Goal: Task Accomplishment & Management: Complete application form

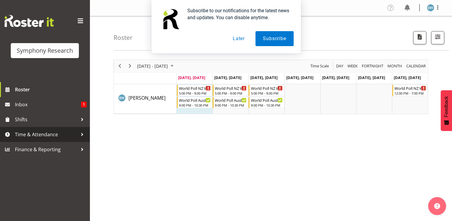
click at [45, 134] on span "Time & Attendance" at bounding box center [46, 134] width 63 height 9
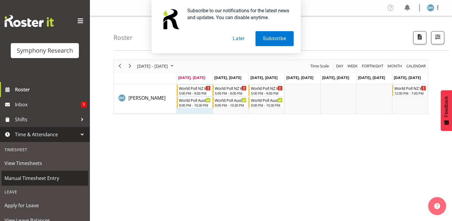
click at [31, 178] on span "Manual Timesheet Entry" at bounding box center [44, 177] width 81 height 9
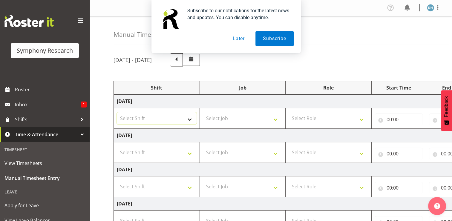
click at [151, 117] on select "Select Shift !!Weekend Residential (Roster IT Shift Label) *Business 9/10am ~ 4…" at bounding box center [157, 118] width 80 height 12
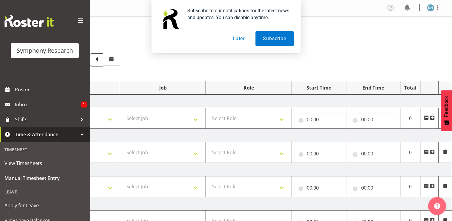
click at [433, 118] on span at bounding box center [432, 117] width 5 height 5
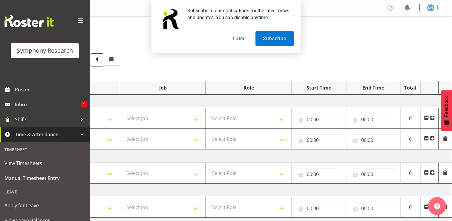
click at [433, 139] on span at bounding box center [432, 138] width 5 height 5
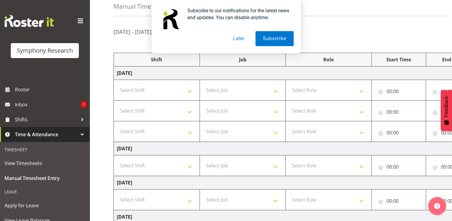
scroll to position [19, 0]
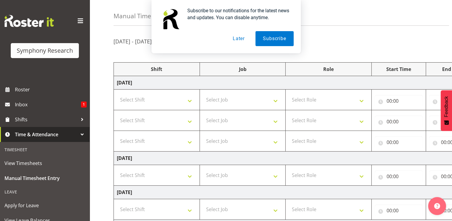
click at [241, 36] on button "Later" at bounding box center [238, 38] width 27 height 15
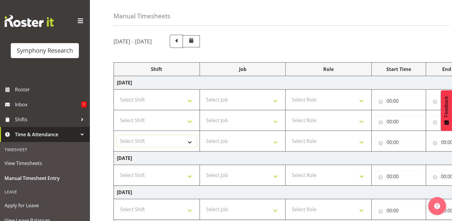
click at [191, 143] on select "Select Shift !!Weekend Residential (Roster IT Shift Label) *Business 9/10am ~ 4…" at bounding box center [157, 141] width 80 height 12
select select "56692"
click at [117, 135] on select "Select Shift !!Weekend Residential (Roster IT Shift Label) *Business 9/10am ~ 4…" at bounding box center [157, 141] width 80 height 12
click at [277, 140] on select "Select Job 550060 IF Admin 553492 World Poll Aus Wave 2 Main 2025 553493 World …" at bounding box center [243, 141] width 80 height 12
select select "10499"
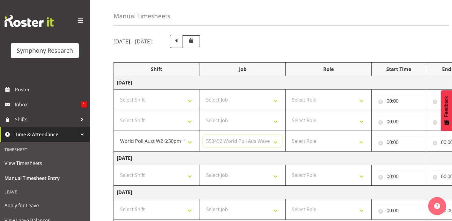
click at [203, 135] on select "Select Job 550060 IF Admin 553492 World Poll Aus Wave 2 Main 2025 553493 World …" at bounding box center [243, 141] width 80 height 12
click at [362, 143] on select "Select Role Briefing Interviewing" at bounding box center [329, 141] width 80 height 12
select select "47"
click at [289, 135] on select "Select Role Briefing Interviewing" at bounding box center [329, 141] width 80 height 12
click at [395, 143] on input "00:00" at bounding box center [399, 142] width 48 height 12
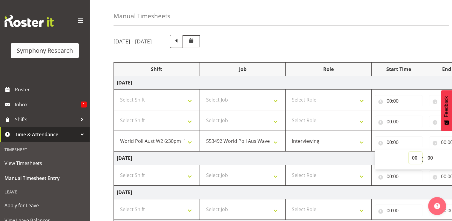
drag, startPoint x: 395, startPoint y: 143, endPoint x: 414, endPoint y: 157, distance: 23.5
click at [414, 156] on select "00 01 02 03 04 05 06 07 08 09 10 11 12 13 14 15 16 17 18 19 20 21 22 23" at bounding box center [415, 158] width 13 height 12
select select "19"
click at [409, 152] on select "00 01 02 03 04 05 06 07 08 09 10 11 12 13 14 15 16 17 18 19 20 21 22 23" at bounding box center [415, 158] width 13 height 12
type input "19:00"
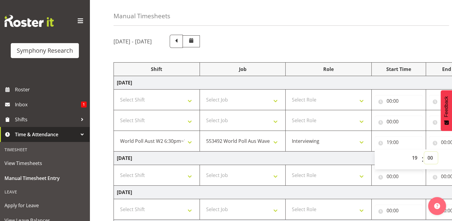
click at [431, 157] on select "00 01 02 03 04 05 06 07 08 09 10 11 12 13 14 15 16 17 18 19 20 21 22 23 24 25 2…" at bounding box center [430, 158] width 13 height 12
select select "30"
click at [424, 152] on select "00 01 02 03 04 05 06 07 08 09 10 11 12 13 14 15 16 17 18 19 20 21 22 23 24 25 2…" at bounding box center [430, 158] width 13 height 12
type input "19:30"
click at [449, 143] on input "00:00" at bounding box center [453, 142] width 48 height 12
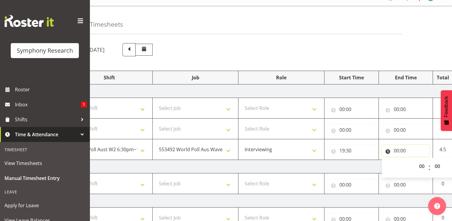
scroll to position [1, 0]
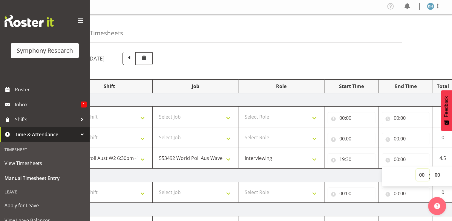
click at [423, 174] on select "00 01 02 03 04 05 06 07 08 09 10 11 12 13 14 15 16 17 18 19 20 21 22 23" at bounding box center [422, 175] width 13 height 12
select select "22"
click at [416, 169] on select "00 01 02 03 04 05 06 07 08 09 10 11 12 13 14 15 16 17 18 19 20 21 22 23" at bounding box center [422, 175] width 13 height 12
type input "22:00"
click at [438, 173] on select "00 01 02 03 04 05 06 07 08 09 10 11 12 13 14 15 16 17 18 19 20 21 22 23 24 25 2…" at bounding box center [438, 175] width 13 height 12
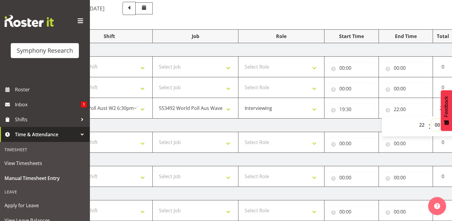
scroll to position [51, 0]
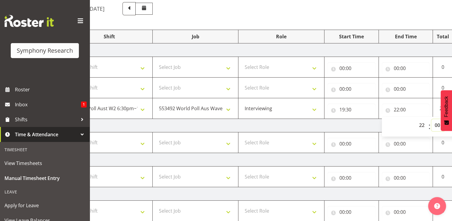
click at [438, 126] on select "00 01 02 03 04 05 06 07 08 09 10 11 12 13 14 15 16 17 18 19 20 21 22 23 24 25 2…" at bounding box center [438, 125] width 13 height 12
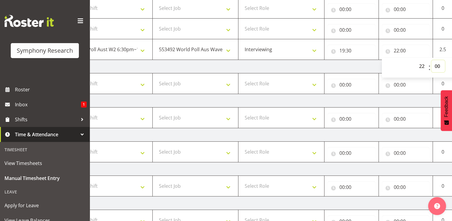
scroll to position [126, 0]
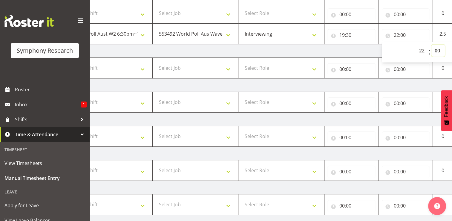
click at [439, 51] on select "00 01 02 03 04 05 06 07 08 09 10 11 12 13 14 15 16 17 18 19 20 21 22 23 24 25 2…" at bounding box center [438, 51] width 13 height 12
select select "30"
click at [432, 45] on select "00 01 02 03 04 05 06 07 08 09 10 11 12 13 14 15 16 17 18 19 20 21 22 23 24 25 2…" at bounding box center [438, 51] width 13 height 12
type input "22:30"
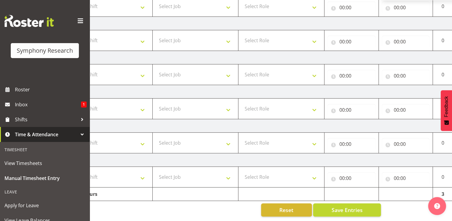
scroll to position [190, 0]
click at [353, 206] on span "Save Entries" at bounding box center [346, 210] width 31 height 8
select select "56692"
select select "10499"
select select "47"
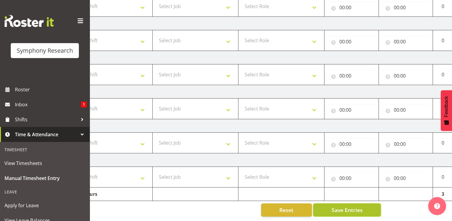
type input "19:30"
type input "22:30"
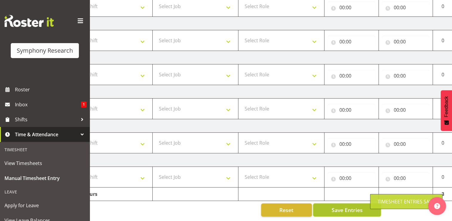
scroll to position [149, 0]
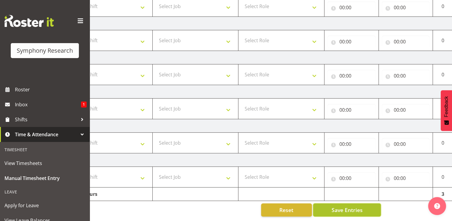
click at [351, 206] on span "Save Entries" at bounding box center [346, 210] width 31 height 8
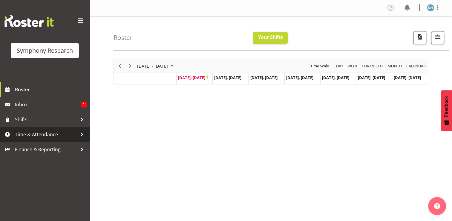
click at [38, 134] on span "Time & Attendance" at bounding box center [46, 134] width 63 height 9
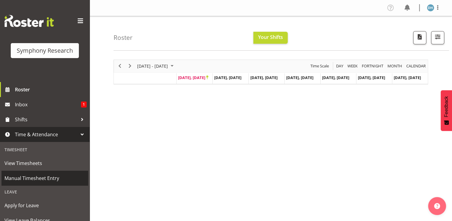
click at [36, 178] on span "Manual Timesheet Entry" at bounding box center [44, 177] width 81 height 9
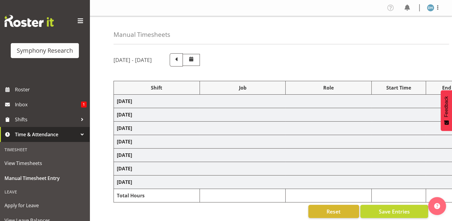
select select "56692"
select select "10499"
select select "47"
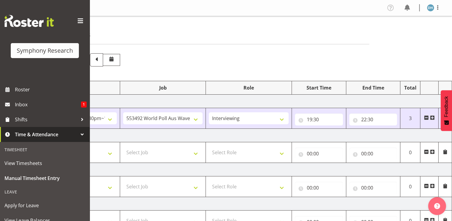
click at [433, 118] on span at bounding box center [432, 117] width 5 height 5
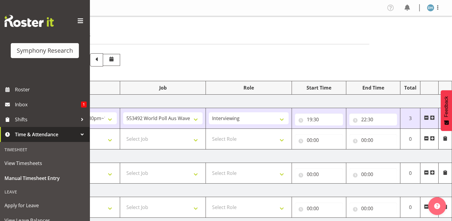
click at [432, 138] on span at bounding box center [432, 138] width 5 height 5
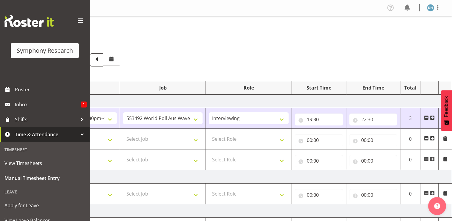
click at [426, 159] on span at bounding box center [426, 158] width 5 height 5
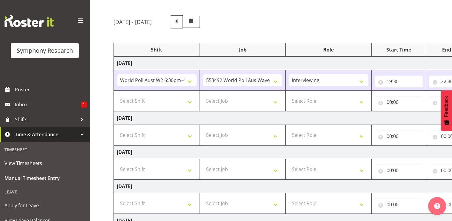
scroll to position [37, 0]
click at [189, 103] on select "Select Shift !!Weekend Residential (Roster IT Shift Label) *Business 9/10am ~ 4…" at bounding box center [157, 102] width 80 height 12
select select "26078"
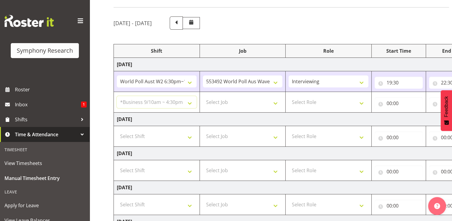
click at [117, 96] on select "Select Shift !!Weekend Residential (Roster IT Shift Label) *Business 9/10am ~ 4…" at bounding box center [157, 102] width 80 height 12
click at [277, 103] on select "Select Job 550060 IF Admin 553492 World Poll Aus Wave 2 Main 2025 553493 World …" at bounding box center [243, 102] width 80 height 12
select select "10691"
click at [203, 96] on select "Select Job 550060 IF Admin 553492 World Poll Aus Wave 2 Main 2025 553493 World …" at bounding box center [243, 102] width 80 height 12
click at [363, 103] on select "Select Role Briefing Interviewing" at bounding box center [329, 102] width 80 height 12
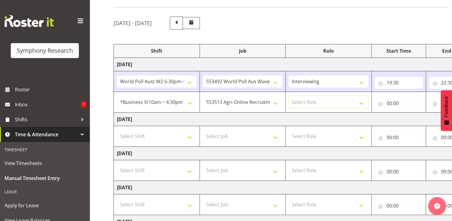
select select "297"
click at [289, 96] on select "Select Role Briefing Interviewing" at bounding box center [329, 102] width 80 height 12
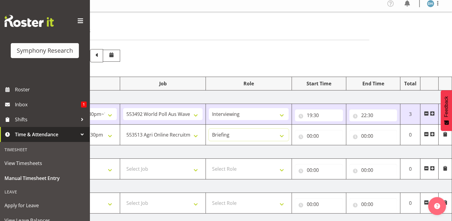
scroll to position [3, 0]
click at [432, 134] on span at bounding box center [432, 134] width 5 height 5
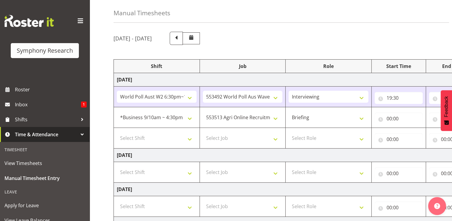
scroll to position [18, 0]
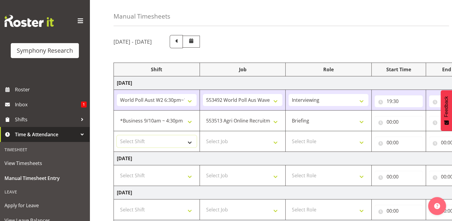
click at [190, 142] on select "Select Shift !!Weekend Residential (Roster IT Shift Label) *Business 9/10am ~ 4…" at bounding box center [157, 141] width 80 height 12
select select "26078"
click at [117, 135] on select "Select Shift !!Weekend Residential (Roster IT Shift Label) *Business 9/10am ~ 4…" at bounding box center [157, 141] width 80 height 12
click at [278, 142] on select "Select Job 550060 IF Admin 553492 World Poll Aus Wave 2 Main 2025 553493 World …" at bounding box center [243, 141] width 80 height 12
select select "10691"
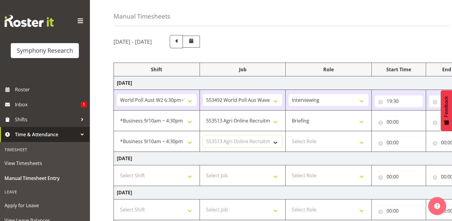
click at [203, 135] on select "Select Job 550060 IF Admin 553492 World Poll Aus Wave 2 Main 2025 553493 World …" at bounding box center [243, 141] width 80 height 12
click at [362, 140] on select "Select Role Briefing Interviewing" at bounding box center [329, 141] width 80 height 12
select select "47"
click at [289, 135] on select "Select Role Briefing Interviewing" at bounding box center [329, 141] width 80 height 12
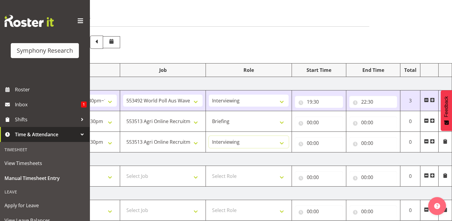
scroll to position [0, 0]
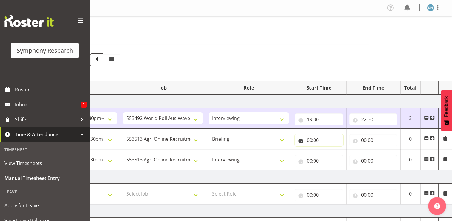
click at [313, 140] on input "00:00" at bounding box center [319, 140] width 48 height 12
click at [335, 156] on select "00 01 02 03 04 05 06 07 08 09 10 11 12 13 14 15 16 17 18 19 20 21 22 23" at bounding box center [335, 155] width 13 height 12
select select "10"
click at [329, 149] on select "00 01 02 03 04 05 06 07 08 09 10 11 12 13 14 15 16 17 18 19 20 21 22 23" at bounding box center [335, 155] width 13 height 12
type input "10:00"
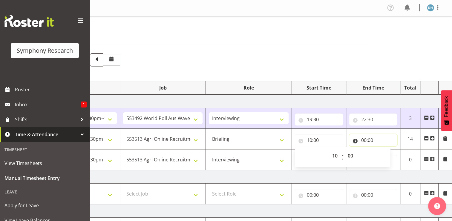
click at [370, 137] on input "00:00" at bounding box center [373, 140] width 48 height 12
click at [391, 156] on select "00 01 02 03 04 05 06 07 08 09 10 11 12 13 14 15 16 17 18 19 20 21 22 23" at bounding box center [389, 155] width 13 height 12
select select "10"
click at [383, 149] on select "00 01 02 03 04 05 06 07 08 09 10 11 12 13 14 15 16 17 18 19 20 21 22 23" at bounding box center [389, 155] width 13 height 12
type input "10:00"
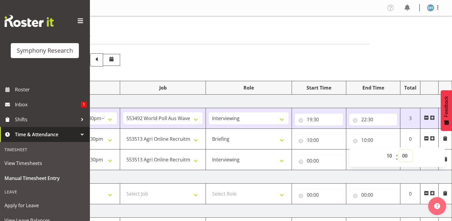
click at [406, 156] on select "00 01 02 03 04 05 06 07 08 09 10 11 12 13 14 15 16 17 18 19 20 21 22 23 24 25 2…" at bounding box center [405, 155] width 13 height 12
select select "40"
click at [399, 149] on select "00 01 02 03 04 05 06 07 08 09 10 11 12 13 14 15 16 17 18 19 20 21 22 23 24 25 2…" at bounding box center [405, 155] width 13 height 12
type input "10:40"
click at [320, 173] on td "Tuesday 23rd September 2025" at bounding box center [243, 176] width 418 height 13
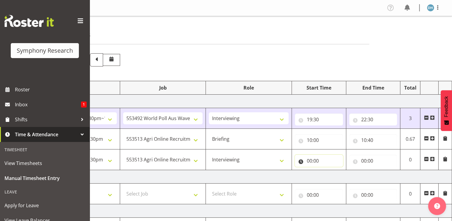
click at [314, 161] on input "00:00" at bounding box center [319, 161] width 48 height 12
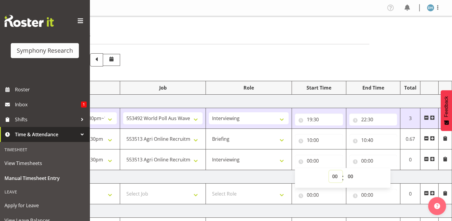
click at [337, 177] on select "00 01 02 03 04 05 06 07 08 09 10 11 12 13 14 15 16 17 18 19 20 21 22 23" at bounding box center [335, 176] width 13 height 12
select select "11"
click at [329, 170] on select "00 01 02 03 04 05 06 07 08 09 10 11 12 13 14 15 16 17 18 19 20 21 22 23" at bounding box center [335, 176] width 13 height 12
type input "11:00"
click at [368, 160] on input "00:00" at bounding box center [373, 161] width 48 height 12
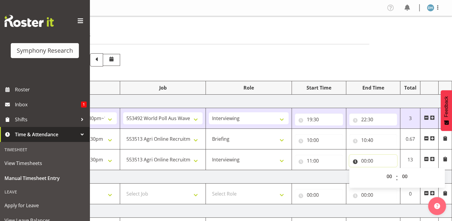
click at [369, 160] on input "00:00" at bounding box center [373, 161] width 48 height 12
click at [391, 178] on select "00 01 02 03 04 05 06 07 08 09 10 11 12 13 14 15 16 17 18 19 20 21 22 23" at bounding box center [389, 176] width 13 height 12
select select "14"
click at [383, 170] on select "00 01 02 03 04 05 06 07 08 09 10 11 12 13 14 15 16 17 18 19 20 21 22 23" at bounding box center [389, 176] width 13 height 12
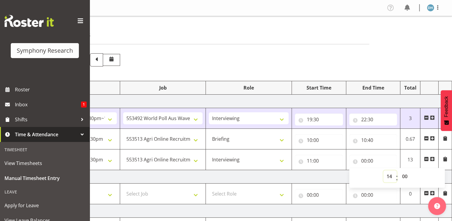
type input "14:00"
click at [433, 159] on span at bounding box center [432, 158] width 5 height 5
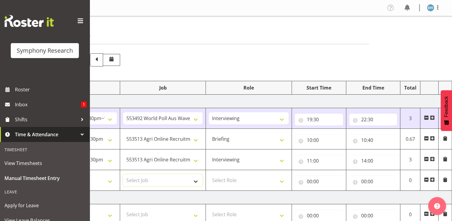
click at [197, 181] on select "Select Job 550060 IF Admin 553492 World Poll Aus Wave 2 Main 2025 553493 World …" at bounding box center [163, 180] width 80 height 12
select select "10691"
click at [123, 174] on select "Select Job 550060 IF Admin 553492 World Poll Aus Wave 2 Main 2025 553493 World …" at bounding box center [163, 180] width 80 height 12
click at [281, 180] on select "Select Role Briefing Interviewing" at bounding box center [249, 180] width 80 height 12
select select "47"
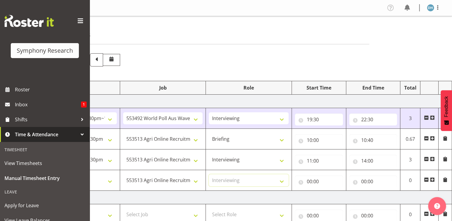
click at [209, 174] on select "Select Role Briefing Interviewing" at bounding box center [249, 180] width 80 height 12
click at [316, 183] on input "00:00" at bounding box center [319, 181] width 48 height 12
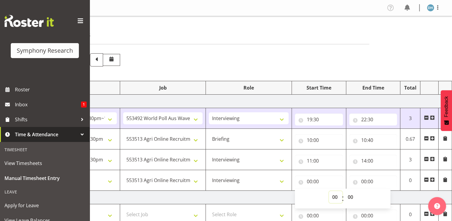
click at [337, 198] on select "00 01 02 03 04 05 06 07 08 09 10 11 12 13 14 15 16 17 18 19 20 21 22 23" at bounding box center [335, 197] width 13 height 12
select select "14"
click at [329, 191] on select "00 01 02 03 04 05 06 07 08 09 10 11 12 13 14 15 16 17 18 19 20 21 22 23" at bounding box center [335, 197] width 13 height 12
type input "14:00"
click at [352, 197] on select "00 01 02 03 04 05 06 07 08 09 10 11 12 13 14 15 16 17 18 19 20 21 22 23 24 25 2…" at bounding box center [351, 197] width 13 height 12
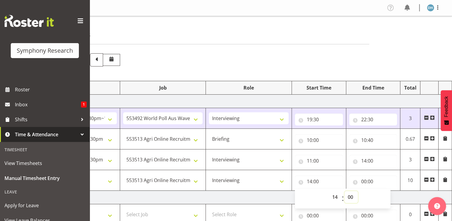
select select "30"
click at [345, 191] on select "00 01 02 03 04 05 06 07 08 09 10 11 12 13 14 15 16 17 18 19 20 21 22 23 24 25 2…" at bounding box center [351, 197] width 13 height 12
type input "14:30"
click at [370, 182] on input "00:00" at bounding box center [373, 181] width 48 height 12
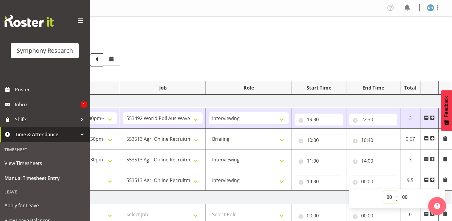
click at [389, 197] on select "00 01 02 03 04 05 06 07 08 09 10 11 12 13 14 15 16 17 18 19 20 21 22 23" at bounding box center [389, 197] width 13 height 12
click at [315, 181] on input "14:30" at bounding box center [319, 181] width 48 height 12
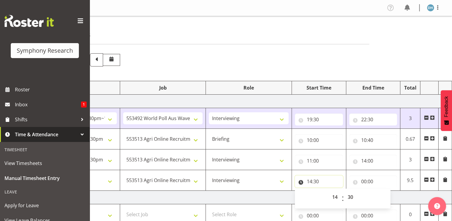
click at [323, 182] on input "14:30" at bounding box center [319, 181] width 48 height 12
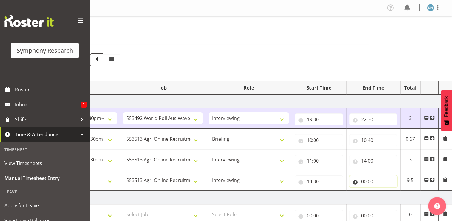
click at [372, 182] on input "00:00" at bounding box center [373, 181] width 48 height 12
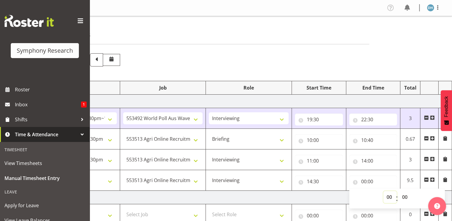
click at [391, 198] on select "00 01 02 03 04 05 06 07 08 09 10 11 12 13 14 15 16 17 18 19 20 21 22 23" at bounding box center [389, 197] width 13 height 12
select select "16"
click at [383, 191] on select "00 01 02 03 04 05 06 07 08 09 10 11 12 13 14 15 16 17 18 19 20 21 22 23" at bounding box center [389, 197] width 13 height 12
type input "16:00"
click at [404, 197] on select "00 01 02 03 04 05 06 07 08 09 10 11 12 13 14 15 16 17 18 19 20 21 22 23 24 25 2…" at bounding box center [405, 197] width 13 height 12
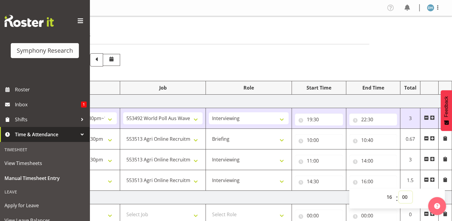
select select "30"
click at [399, 191] on select "00 01 02 03 04 05 06 07 08 09 10 11 12 13 14 15 16 17 18 19 20 21 22 23 24 25 2…" at bounding box center [405, 197] width 13 height 12
type input "16:30"
click at [367, 160] on input "14:00" at bounding box center [373, 161] width 48 height 12
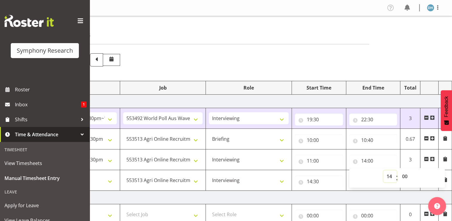
click at [390, 175] on select "00 01 02 03 04 05 06 07 08 09 10 11 12 13 14 15 16 17 18 19 20 21 22 23" at bounding box center [389, 176] width 13 height 12
select select "13"
click at [383, 170] on select "00 01 02 03 04 05 06 07 08 09 10 11 12 13 14 15 16 17 18 19 20 21 22 23" at bounding box center [389, 176] width 13 height 12
type input "13:00"
click at [406, 175] on select "00 01 02 03 04 05 06 07 08 09 10 11 12 13 14 15 16 17 18 19 20 21 22 23 24 25 2…" at bounding box center [405, 176] width 13 height 12
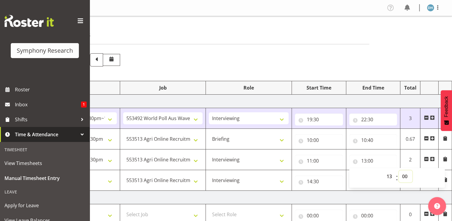
select select "30"
click at [399, 170] on select "00 01 02 03 04 05 06 07 08 09 10 11 12 13 14 15 16 17 18 19 20 21 22 23 24 25 2…" at bounding box center [405, 176] width 13 height 12
type input "13:30"
click at [366, 199] on td "Tuesday 23rd September 2025" at bounding box center [243, 196] width 418 height 13
click at [314, 161] on input "11:00" at bounding box center [319, 161] width 48 height 12
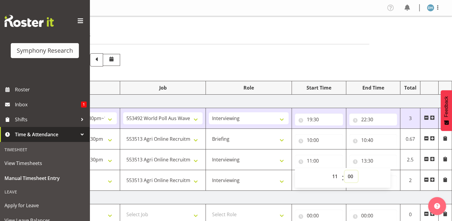
click at [354, 175] on select "00 01 02 03 04 05 06 07 08 09 10 11 12 13 14 15 16 17 18 19 20 21 22 23 24 25 2…" at bounding box center [351, 176] width 13 height 12
select select "15"
click at [345, 170] on select "00 01 02 03 04 05 06 07 08 09 10 11 12 13 14 15 16 17 18 19 20 21 22 23 24 25 2…" at bounding box center [351, 176] width 13 height 12
type input "11:15"
click at [371, 162] on input "13:30" at bounding box center [373, 161] width 48 height 12
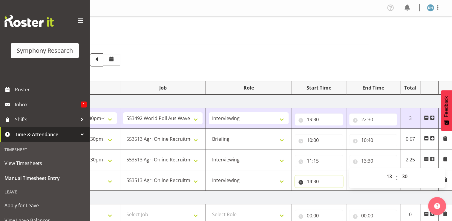
click at [327, 183] on input "14:30" at bounding box center [319, 181] width 48 height 12
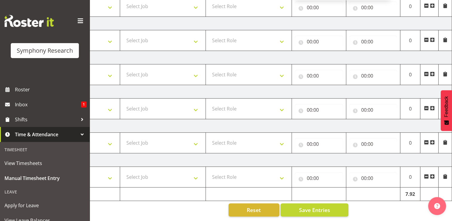
scroll to position [211, 0]
click at [314, 206] on span "Save Entries" at bounding box center [314, 210] width 31 height 8
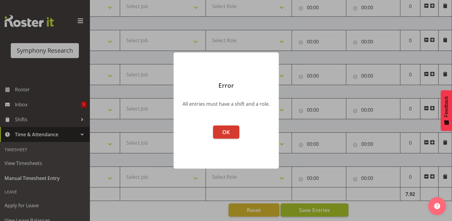
scroll to position [0, 75]
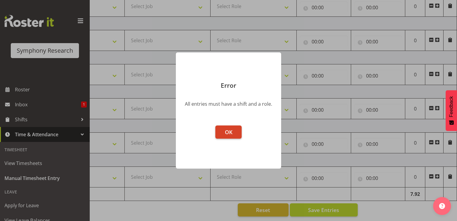
click at [229, 138] on button "OK" at bounding box center [228, 131] width 26 height 13
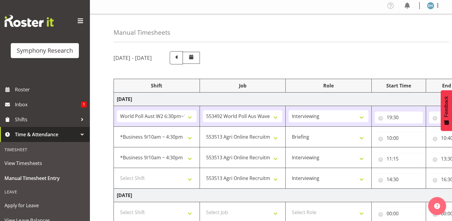
scroll to position [0, 0]
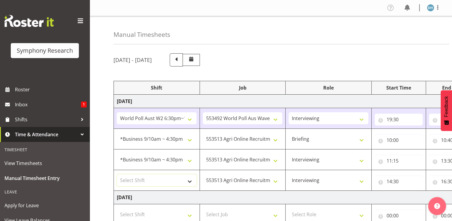
click at [189, 181] on select "Select Shift !!Weekend Residential (Roster IT Shift Label) *Business 9/10am ~ 4…" at bounding box center [157, 180] width 80 height 12
click at [117, 174] on select "Select Shift !!Weekend Residential (Roster IT Shift Label) *Business 9/10am ~ 4…" at bounding box center [157, 180] width 80 height 12
click at [176, 181] on select "!!Weekend Residential (Roster IT Shift Label) *Business 9/10am ~ 4:30pm *Busine…" at bounding box center [157, 180] width 80 height 12
select select "26078"
click at [117, 174] on select "!!Weekend Residential (Roster IT Shift Label) *Business 9/10am ~ 4:30pm *Busine…" at bounding box center [157, 180] width 80 height 12
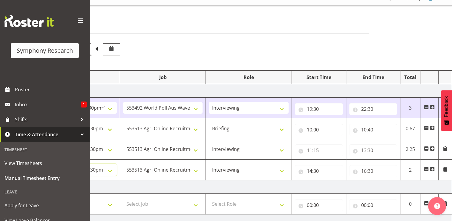
scroll to position [8, 0]
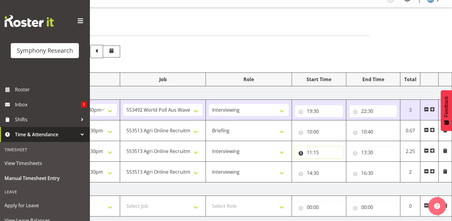
click at [314, 153] on input "11:15" at bounding box center [319, 152] width 48 height 12
click at [351, 169] on select "00 01 02 03 04 05 06 07 08 09 10 11 12 13 14 15 16 17 18 19 20 21 22 23 24 25 2…" at bounding box center [351, 168] width 13 height 12
select select "30"
click at [345, 162] on select "00 01 02 03 04 05 06 07 08 09 10 11 12 13 14 15 16 17 18 19 20 21 22 23 24 25 2…" at bounding box center [351, 168] width 13 height 12
type input "11:30"
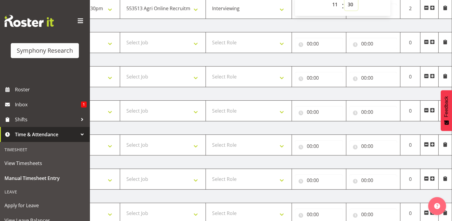
scroll to position [211, 0]
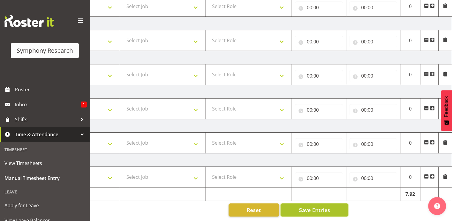
click at [310, 206] on span "Save Entries" at bounding box center [314, 210] width 31 height 8
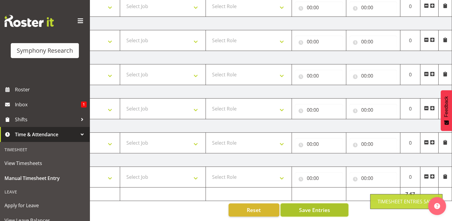
click at [311, 206] on span "Save Entries" at bounding box center [314, 210] width 31 height 8
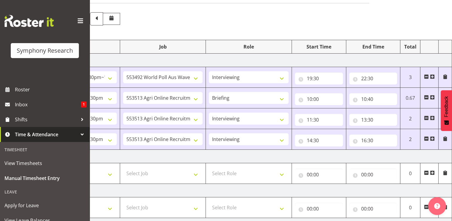
scroll to position [0, 0]
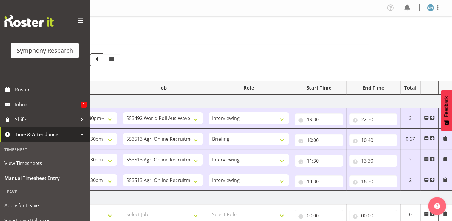
drag, startPoint x: 447, startPoint y: 92, endPoint x: 379, endPoint y: 65, distance: 73.0
click at [379, 65] on div "Manual Timesheets September 22nd - September 28th 2025 Shift Job Role Start Tim…" at bounding box center [271, 222] width 363 height 412
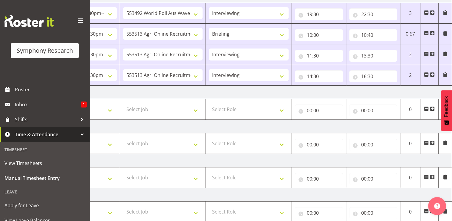
scroll to position [211, 0]
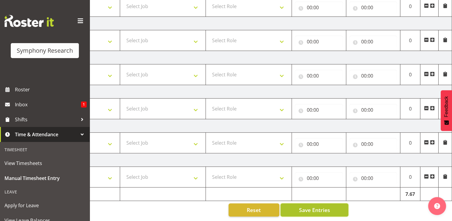
click at [311, 207] on span "Save Entries" at bounding box center [314, 210] width 31 height 8
